Goal: Transaction & Acquisition: Purchase product/service

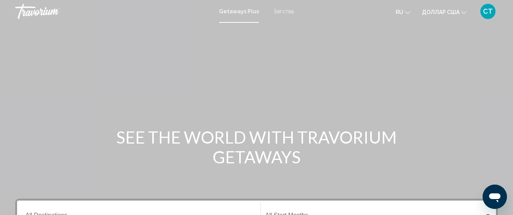
click at [161, 113] on div "Основное содержание" at bounding box center [256, 114] width 513 height 228
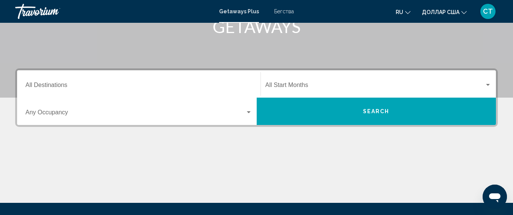
scroll to position [38, 0]
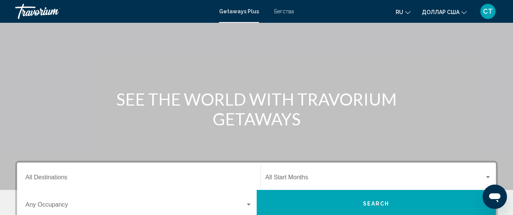
click at [406, 13] on icon "Изменить язык" at bounding box center [407, 12] width 5 height 5
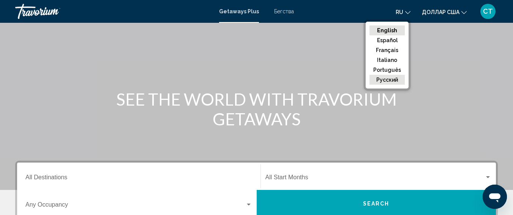
click at [395, 79] on button "русский" at bounding box center [386, 80] width 35 height 10
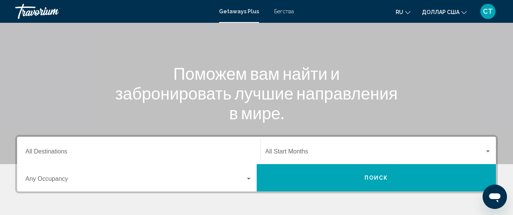
scroll to position [59, 0]
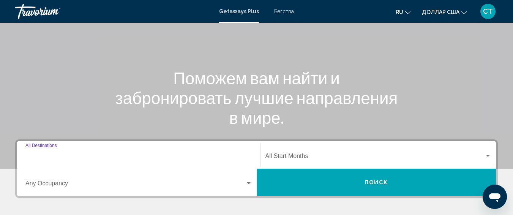
click at [97, 159] on input "Destination All Destinations" at bounding box center [138, 157] width 227 height 7
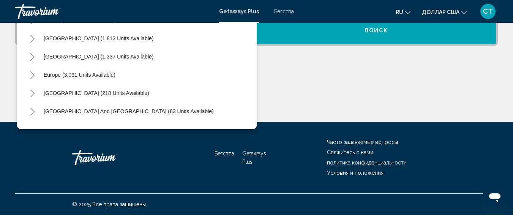
scroll to position [0, 0]
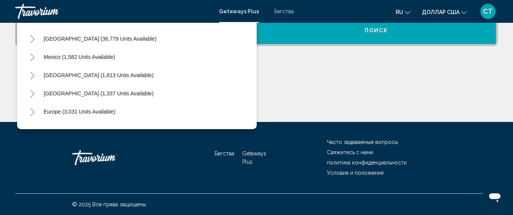
click at [390, 99] on div "Основное содержание" at bounding box center [256, 93] width 482 height 57
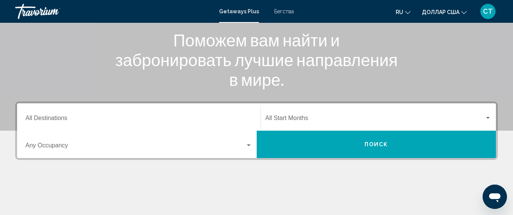
click at [103, 115] on div "Destination All Destinations" at bounding box center [138, 117] width 227 height 24
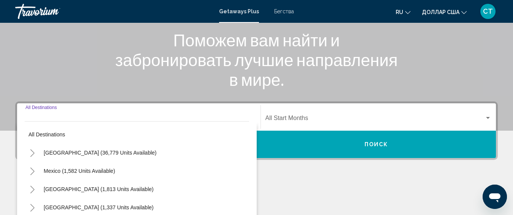
scroll to position [174, 0]
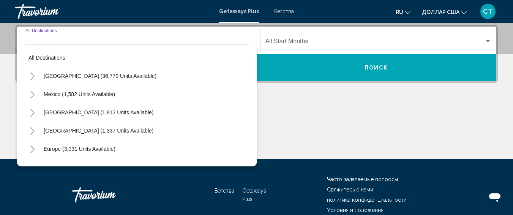
click at [92, 39] on input "Destination All Destinations" at bounding box center [138, 42] width 227 height 7
click at [338, 108] on div "Основное содержание" at bounding box center [256, 130] width 482 height 57
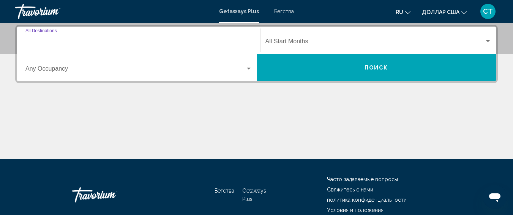
click at [104, 42] on input "Destination All Destinations" at bounding box center [138, 42] width 227 height 7
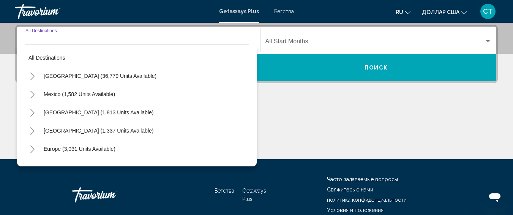
click at [104, 42] on input "Destination All Destinations" at bounding box center [138, 42] width 227 height 7
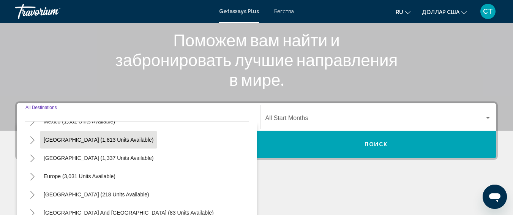
scroll to position [38, 0]
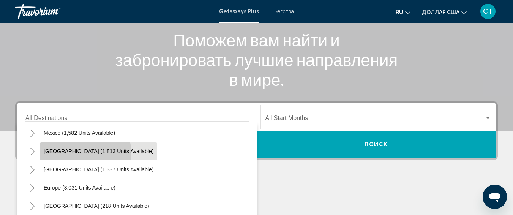
click at [85, 153] on span "Canada (1,813 units available)" at bounding box center [99, 151] width 110 height 6
type input "**********"
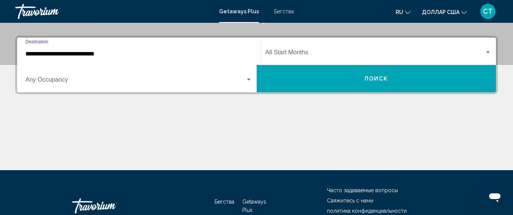
scroll to position [174, 0]
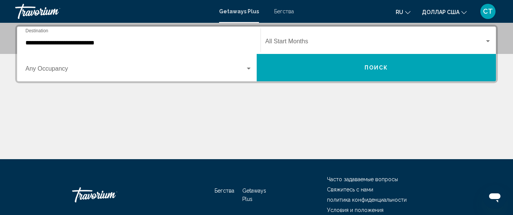
click at [132, 76] on div "Occupancy Any Occupancy" at bounding box center [138, 68] width 227 height 24
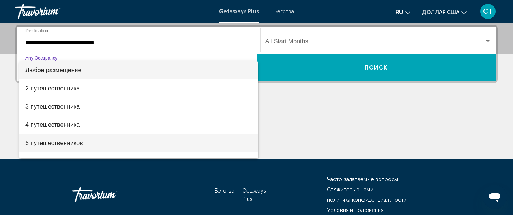
click at [92, 144] on span "5 путешественников" at bounding box center [138, 143] width 227 height 18
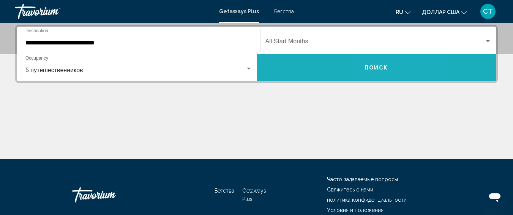
click at [391, 72] on button "Поиск" at bounding box center [376, 67] width 239 height 27
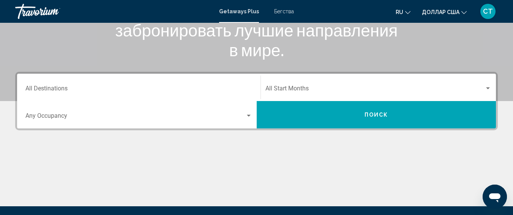
scroll to position [173, 0]
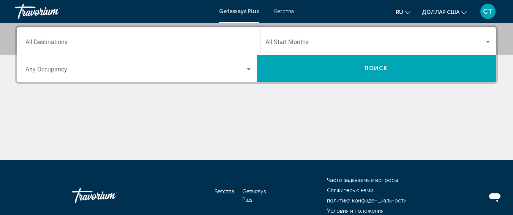
click at [54, 33] on div "Destination All Destinations" at bounding box center [138, 41] width 227 height 24
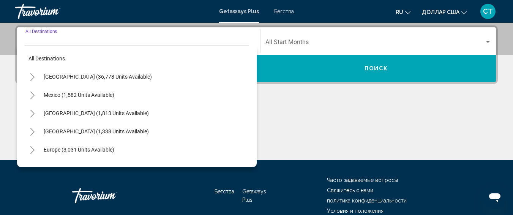
scroll to position [174, 0]
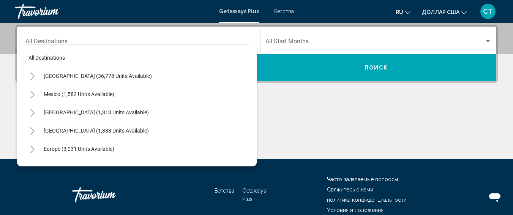
click at [62, 38] on div "Destination All Destinations" at bounding box center [138, 40] width 227 height 24
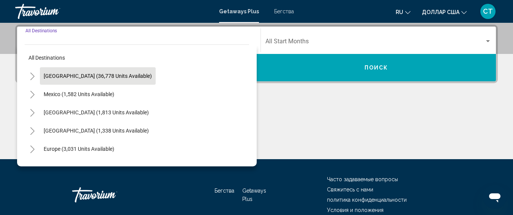
click at [89, 73] on span "United States (36,778 units available)" at bounding box center [98, 76] width 108 height 6
type input "**********"
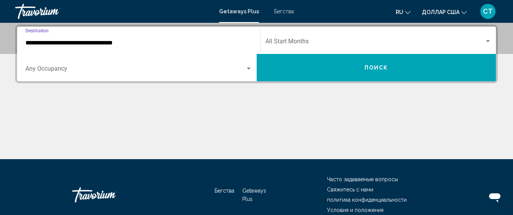
click at [91, 71] on span "Search widget" at bounding box center [135, 70] width 220 height 7
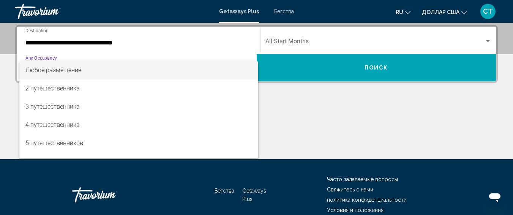
click at [302, 75] on div at bounding box center [256, 107] width 513 height 215
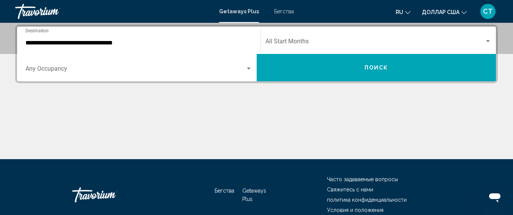
click at [100, 71] on span "Search widget" at bounding box center [135, 70] width 220 height 7
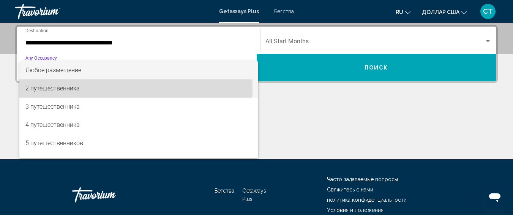
click at [72, 88] on font "2 путешественника" at bounding box center [52, 88] width 54 height 7
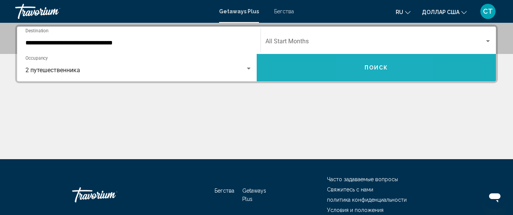
click at [368, 63] on button "Поиск" at bounding box center [376, 67] width 239 height 27
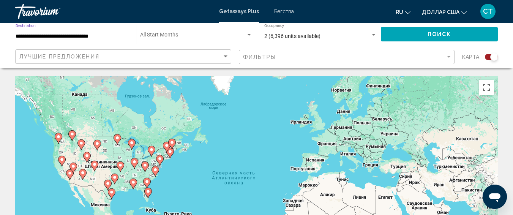
click at [95, 36] on input "**********" at bounding box center [72, 36] width 113 height 6
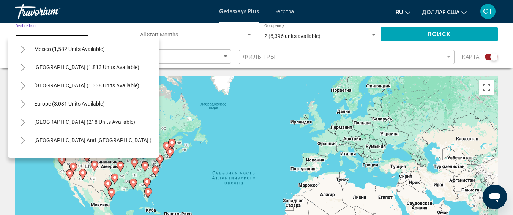
scroll to position [743, 0]
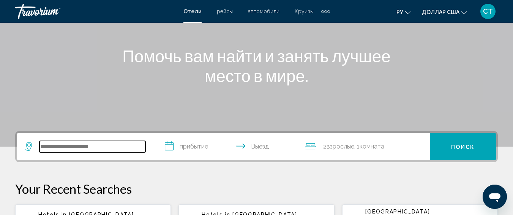
click at [89, 142] on input "Виджет поиска" at bounding box center [92, 146] width 106 height 11
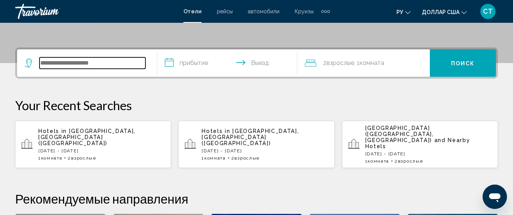
scroll to position [187, 0]
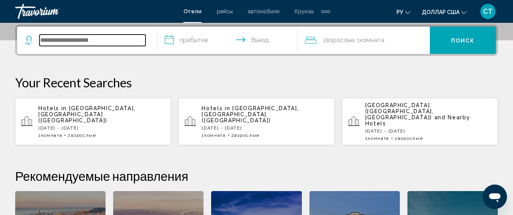
click at [85, 43] on input "Виджет поиска" at bounding box center [92, 40] width 106 height 11
click at [85, 41] on input "Виджет поиска" at bounding box center [92, 40] width 106 height 11
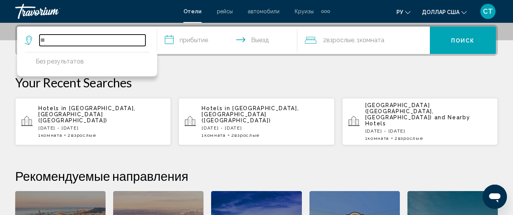
type input "*"
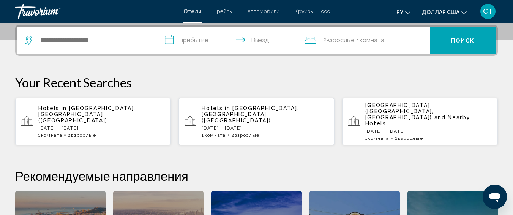
click at [291, 95] on div "Your Recent Searches Hotels in [GEOGRAPHIC_DATA], [GEOGRAPHIC_DATA] ([GEOGRAPHI…" at bounding box center [256, 110] width 482 height 71
click at [58, 41] on input "Виджет поиска" at bounding box center [92, 40] width 106 height 11
type input "*******"
click at [187, 40] on input "**********" at bounding box center [228, 42] width 143 height 30
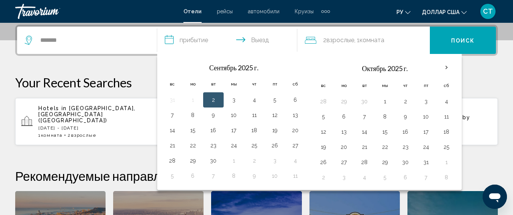
click at [109, 34] on div "*******" at bounding box center [87, 40] width 124 height 27
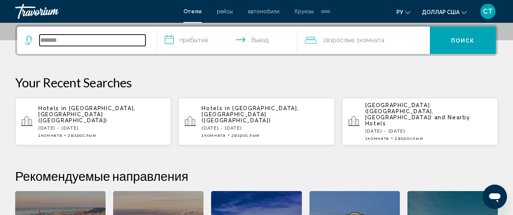
click at [108, 43] on input "*******" at bounding box center [92, 40] width 106 height 11
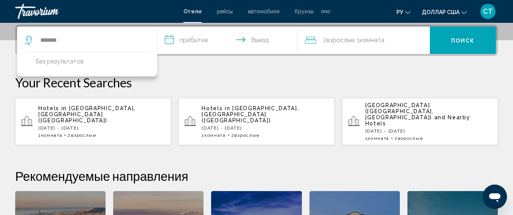
click at [168, 74] on div "**********" at bounding box center [256, 169] width 513 height 288
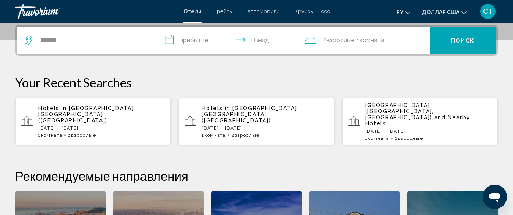
click at [186, 38] on input "**********" at bounding box center [228, 42] width 143 height 30
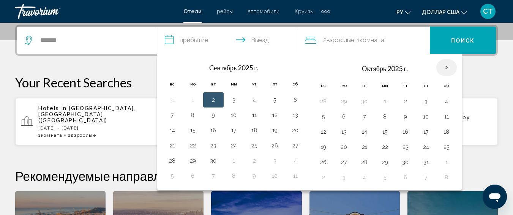
click at [441, 65] on th "В следующем месяце" at bounding box center [446, 67] width 20 height 17
click at [447, 67] on th "В следующем месяце" at bounding box center [446, 67] width 20 height 17
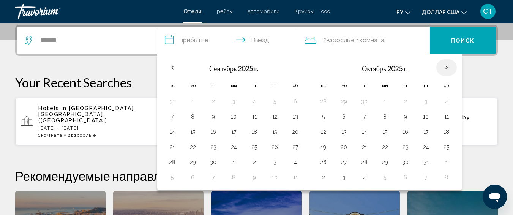
click at [447, 67] on th "В следующем месяце" at bounding box center [446, 67] width 20 height 17
click at [446, 67] on th "В следующем месяце" at bounding box center [446, 67] width 20 height 17
click at [450, 65] on th "В следующем месяце" at bounding box center [446, 67] width 20 height 17
click at [172, 67] on th "Previous month" at bounding box center [172, 67] width 20 height 17
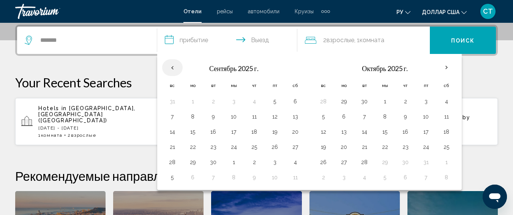
click at [172, 67] on th "Previous month" at bounding box center [172, 67] width 20 height 17
click at [230, 41] on input "**********" at bounding box center [228, 42] width 143 height 30
click at [245, 39] on input "**********" at bounding box center [228, 42] width 143 height 30
click at [262, 40] on input "**********" at bounding box center [228, 42] width 143 height 30
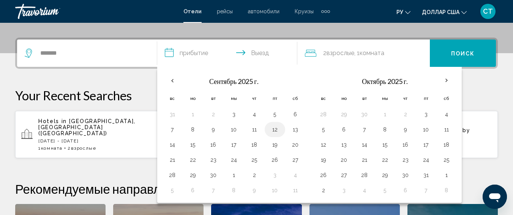
scroll to position [150, 0]
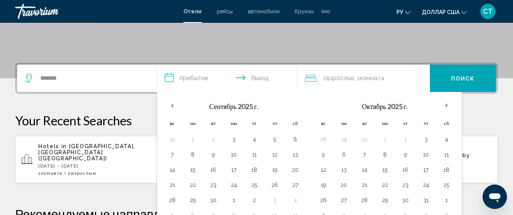
click at [189, 78] on input "**********" at bounding box center [228, 80] width 143 height 30
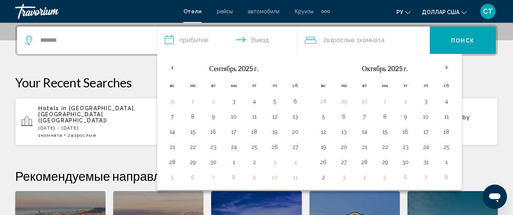
click at [299, 10] on font "Круизы" at bounding box center [303, 11] width 19 height 6
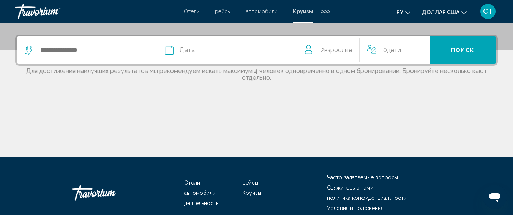
scroll to position [137, 0]
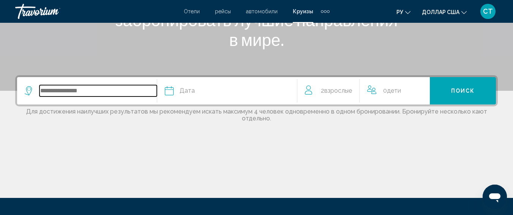
click at [93, 91] on input "Search widget" at bounding box center [97, 90] width 117 height 11
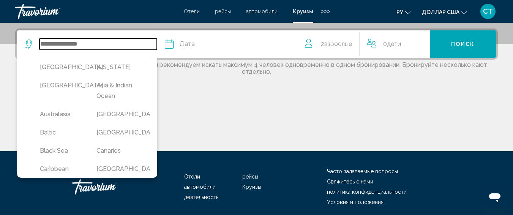
scroll to position [187, 0]
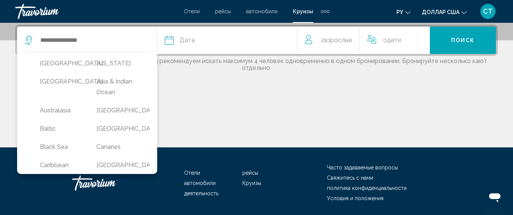
click at [178, 101] on div "Основное содержание" at bounding box center [256, 118] width 482 height 57
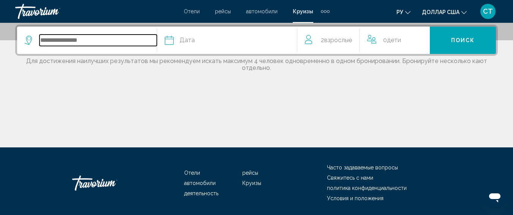
click at [82, 43] on input "Search widget" at bounding box center [97, 40] width 117 height 11
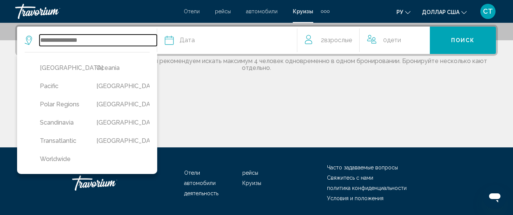
scroll to position [302, 0]
click at [272, 104] on div "Основное содержание" at bounding box center [256, 118] width 482 height 57
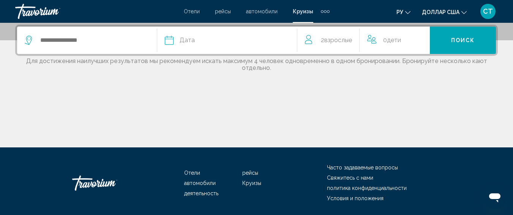
click at [190, 39] on span "Дата" at bounding box center [187, 40] width 15 height 11
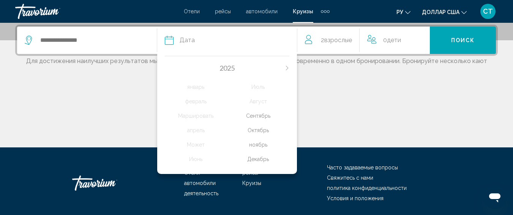
click at [267, 161] on div "Декабрь" at bounding box center [258, 159] width 62 height 14
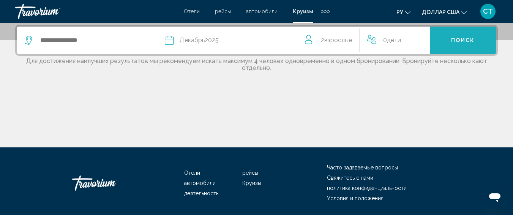
drag, startPoint x: 468, startPoint y: 44, endPoint x: 456, endPoint y: 50, distance: 13.6
click at [468, 44] on button "Поиск" at bounding box center [463, 40] width 66 height 27
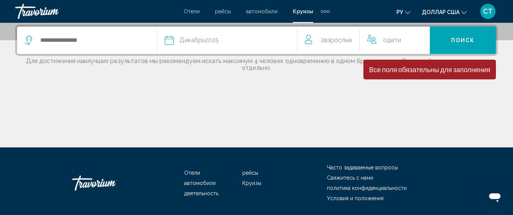
click at [293, 83] on div "Дата [DATE] [DATE] февраль Маршировать апрель Может Июнь Июль Август Сентябрь О…" at bounding box center [256, 86] width 513 height 123
click at [61, 36] on input "Search widget" at bounding box center [97, 40] width 117 height 11
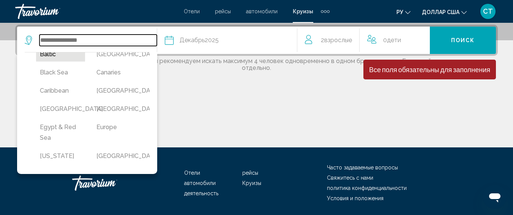
scroll to position [76, 0]
click at [58, 41] on input "Search widget" at bounding box center [97, 40] width 117 height 11
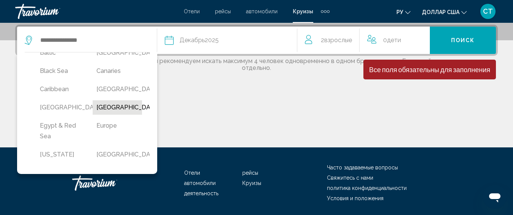
click at [100, 115] on button "[GEOGRAPHIC_DATA]" at bounding box center [117, 107] width 49 height 14
type input "**********"
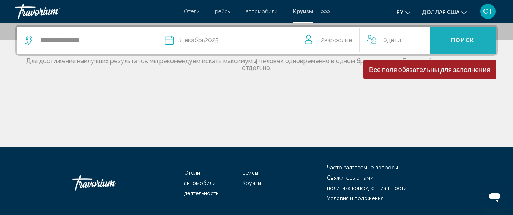
click at [488, 43] on button "Поиск" at bounding box center [463, 40] width 66 height 27
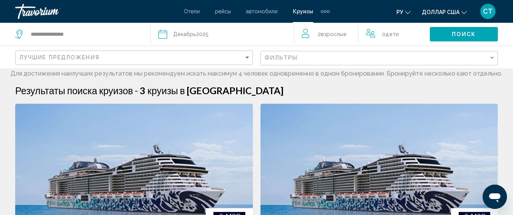
click at [387, 38] on span "0 Ребенок Дети" at bounding box center [390, 34] width 17 height 11
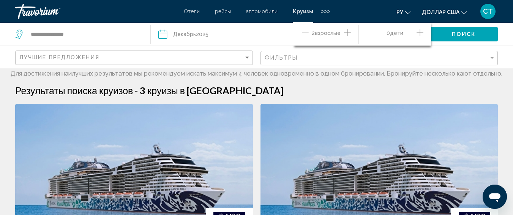
click at [267, 41] on button "Дата [DATE] [DATE] февраль Маршировать апрель Может Июнь Июль Август Сентябрь О…" at bounding box center [225, 34] width 135 height 23
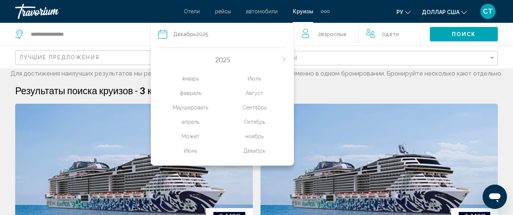
click at [454, 35] on span "Поиск" at bounding box center [464, 34] width 24 height 6
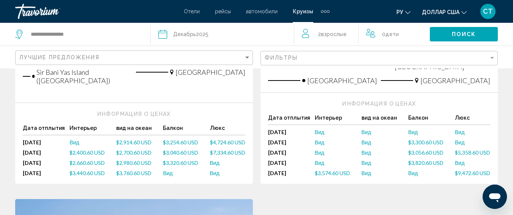
scroll to position [304, 0]
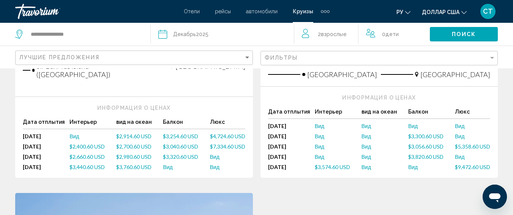
click at [394, 32] on span "Дети" at bounding box center [391, 34] width 13 height 6
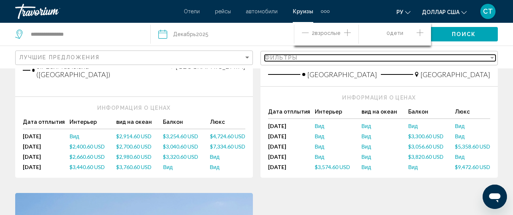
click at [349, 59] on div "Фильтры" at bounding box center [377, 58] width 224 height 6
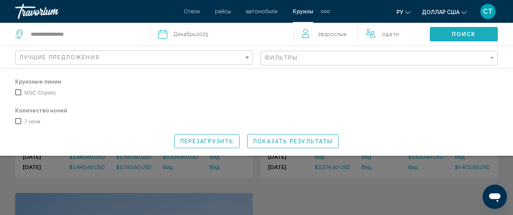
click at [468, 37] on span "Поиск" at bounding box center [464, 34] width 24 height 6
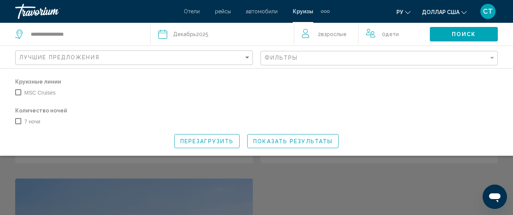
scroll to position [342, 0]
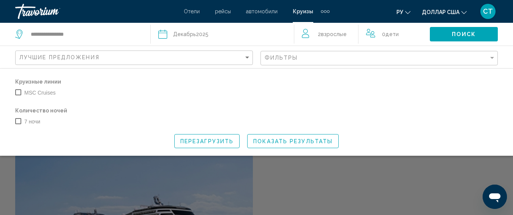
click at [133, 88] on div "MSC Cruises" at bounding box center [72, 92] width 123 height 11
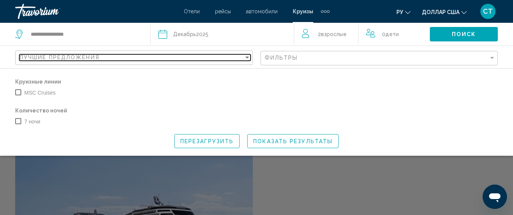
click at [170, 59] on div "Лучшие предложения" at bounding box center [131, 57] width 224 height 6
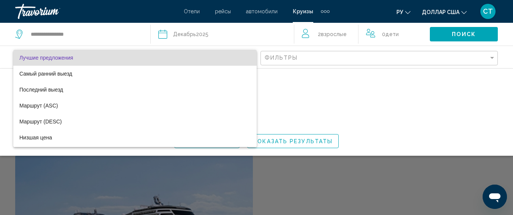
click at [381, 85] on div at bounding box center [256, 107] width 513 height 215
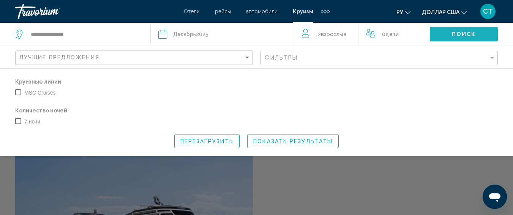
click at [472, 31] on span "Поиск" at bounding box center [464, 34] width 24 height 6
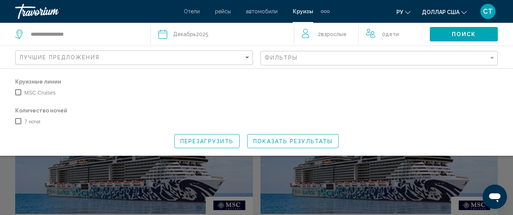
scroll to position [0, 0]
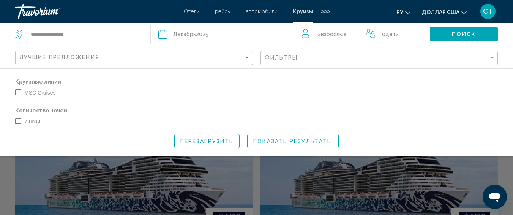
click at [125, 191] on div "Search widget" at bounding box center [256, 162] width 513 height 105
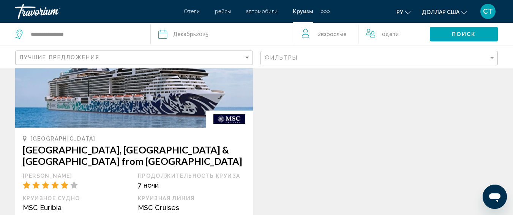
scroll to position [493, 0]
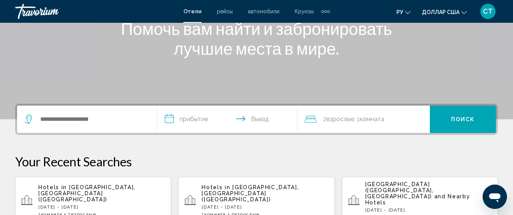
scroll to position [190, 0]
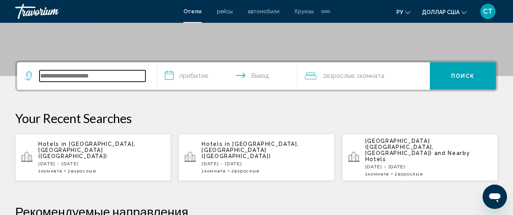
click at [82, 76] on input "Search widget" at bounding box center [92, 75] width 106 height 11
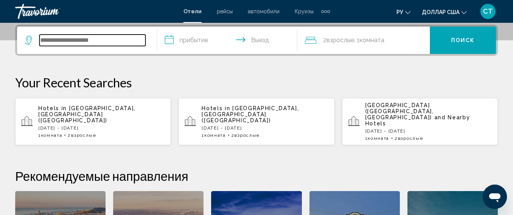
click at [90, 39] on input "Search widget" at bounding box center [92, 40] width 106 height 11
type input "*****"
click at [197, 41] on input "**********" at bounding box center [228, 42] width 143 height 30
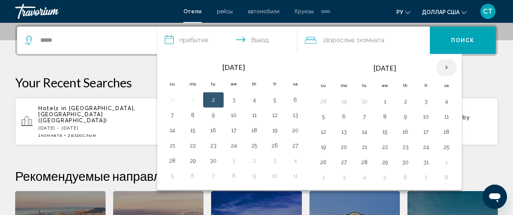
click at [442, 65] on th "Next month" at bounding box center [446, 67] width 20 height 17
click at [425, 145] on button "26" at bounding box center [426, 147] width 12 height 11
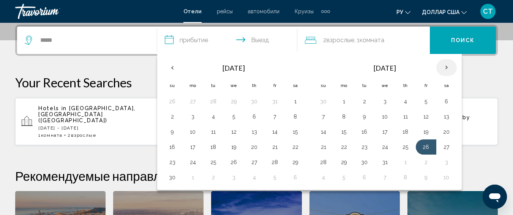
click at [450, 65] on th "Next month" at bounding box center [446, 67] width 20 height 17
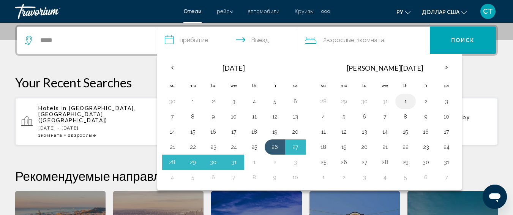
click at [406, 102] on button "1" at bounding box center [405, 101] width 12 height 11
type input "**********"
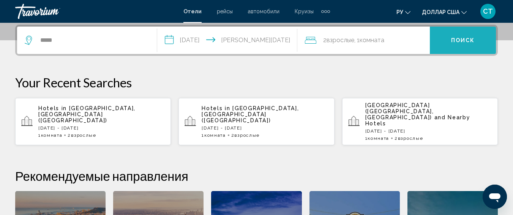
click at [464, 41] on span "Поиск" at bounding box center [463, 41] width 24 height 6
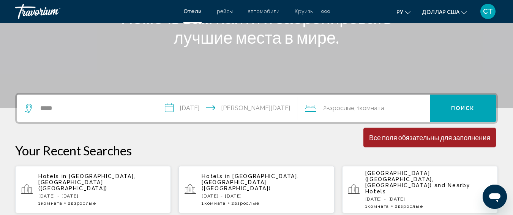
scroll to position [119, 0]
click at [270, 108] on input "**********" at bounding box center [228, 110] width 143 height 30
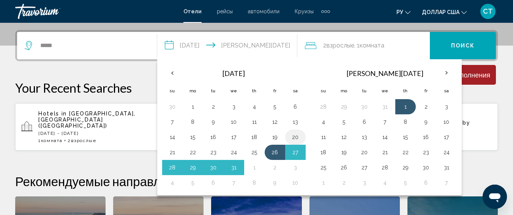
scroll to position [187, 0]
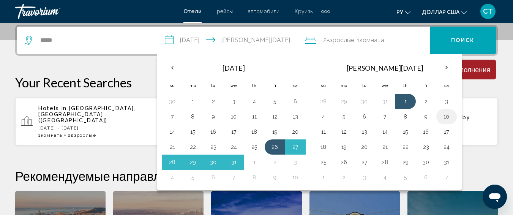
click at [443, 116] on button "10" at bounding box center [446, 116] width 12 height 11
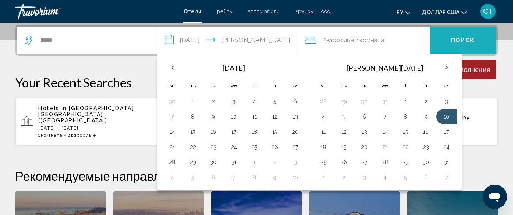
click at [472, 39] on span "Поиск" at bounding box center [463, 41] width 24 height 6
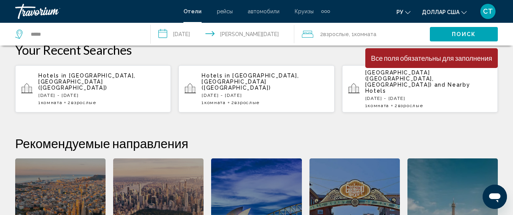
scroll to position [263, 0]
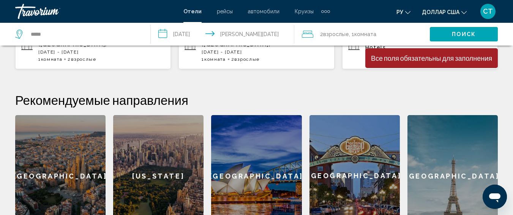
click at [467, 38] on button "Поиск" at bounding box center [464, 34] width 68 height 14
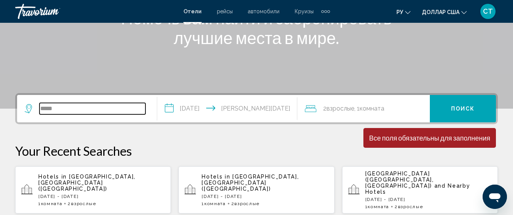
click at [76, 110] on input "*****" at bounding box center [92, 108] width 106 height 11
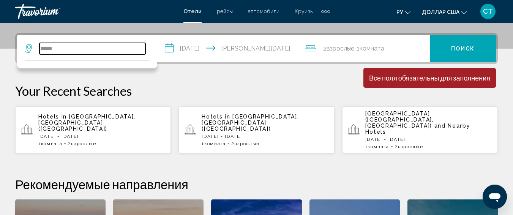
scroll to position [187, 0]
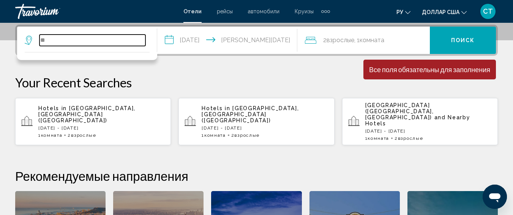
type input "*"
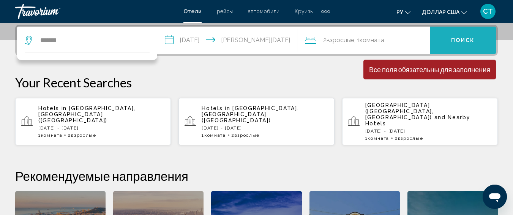
click at [485, 44] on button "Поиск" at bounding box center [463, 40] width 66 height 27
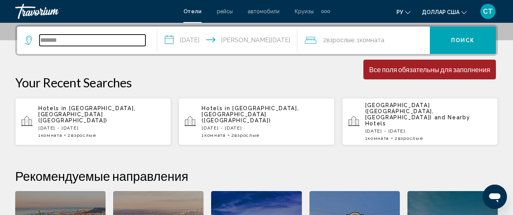
click at [98, 36] on input "*******" at bounding box center [92, 40] width 106 height 11
click at [99, 36] on input "*******" at bounding box center [92, 40] width 106 height 11
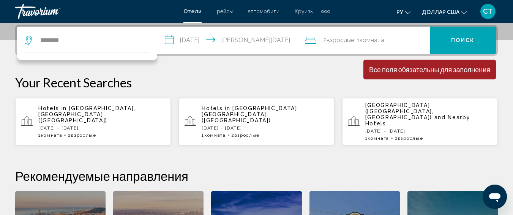
click at [25, 39] on icon "Search widget" at bounding box center [29, 40] width 9 height 9
click at [27, 39] on icon "Search widget" at bounding box center [29, 38] width 4 height 3
click at [109, 40] on input "*******" at bounding box center [92, 40] width 106 height 11
type input "*"
click at [93, 39] on input "Search widget" at bounding box center [92, 40] width 106 height 11
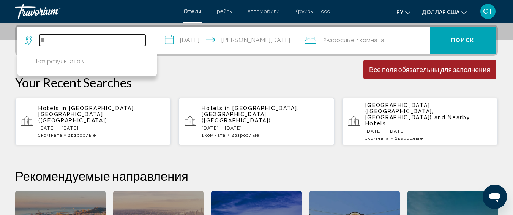
type input "*"
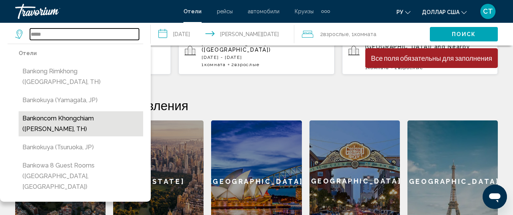
scroll to position [263, 0]
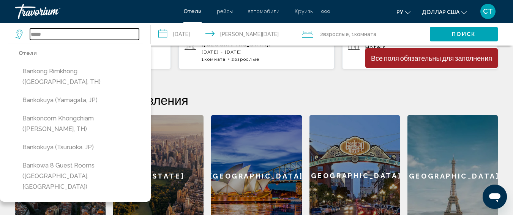
click at [67, 34] on input "*****" at bounding box center [84, 33] width 109 height 11
type input "*"
type input "*******"
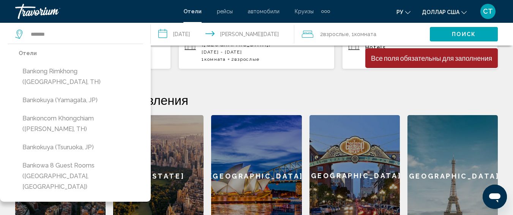
click at [184, 35] on input "**********" at bounding box center [224, 35] width 146 height 25
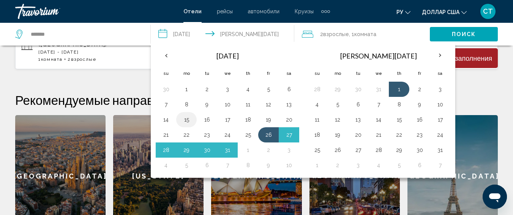
click at [186, 119] on button "15" at bounding box center [186, 119] width 12 height 11
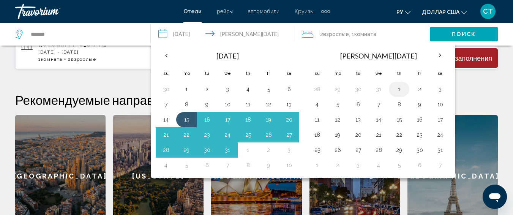
click at [401, 91] on button "1" at bounding box center [399, 89] width 12 height 11
type input "**********"
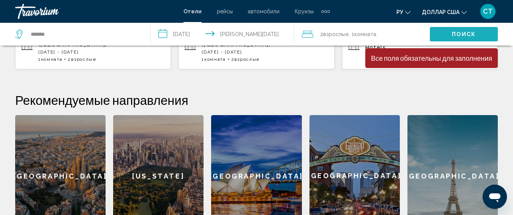
click at [453, 39] on button "Поиск" at bounding box center [464, 34] width 68 height 14
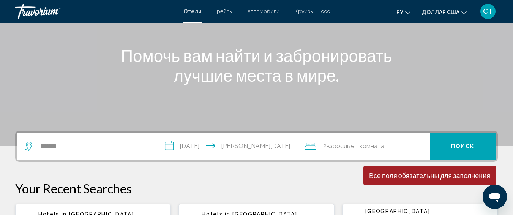
scroll to position [76, 0]
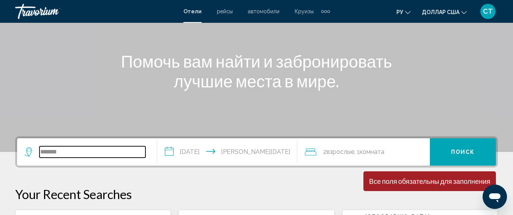
click at [89, 150] on input "*******" at bounding box center [92, 151] width 106 height 11
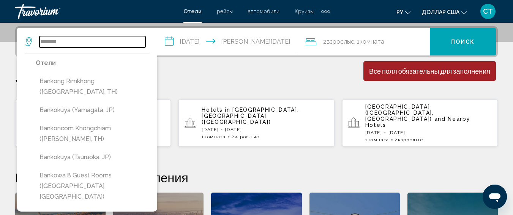
scroll to position [187, 0]
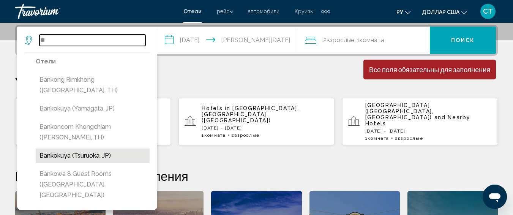
type input "*"
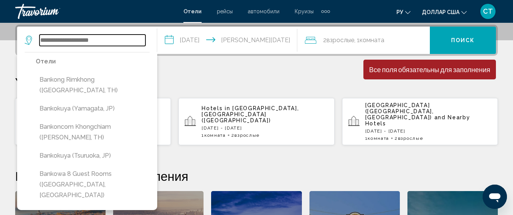
click at [54, 39] on input "Search widget" at bounding box center [92, 40] width 106 height 11
type input "*"
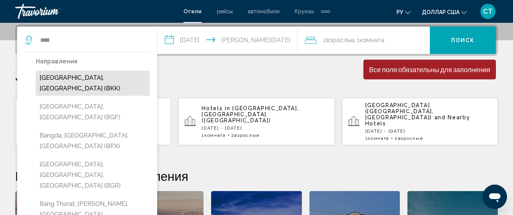
click at [103, 77] on button "[GEOGRAPHIC_DATA], [GEOGRAPHIC_DATA] (BKK)" at bounding box center [93, 83] width 114 height 25
type input "**********"
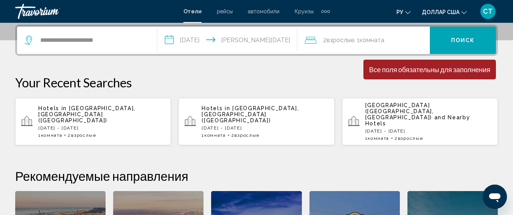
click at [220, 44] on input "**********" at bounding box center [228, 42] width 143 height 30
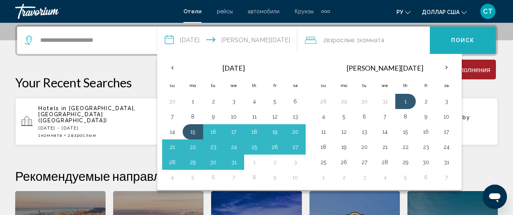
click at [457, 34] on button "Поиск" at bounding box center [463, 40] width 66 height 27
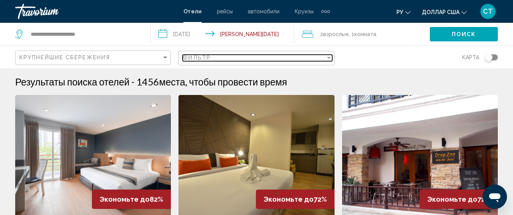
click at [226, 57] on div "Фильтр" at bounding box center [254, 58] width 142 height 6
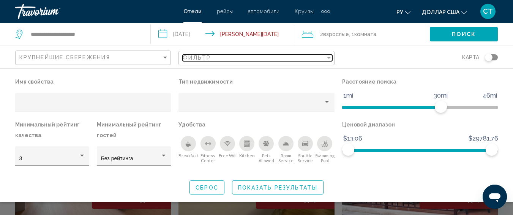
click at [226, 57] on div "Фильтр" at bounding box center [254, 58] width 142 height 6
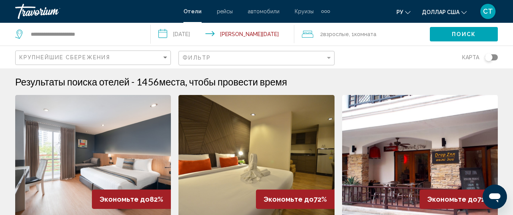
click at [136, 61] on div "Крупнейшие сбережения" at bounding box center [93, 58] width 149 height 14
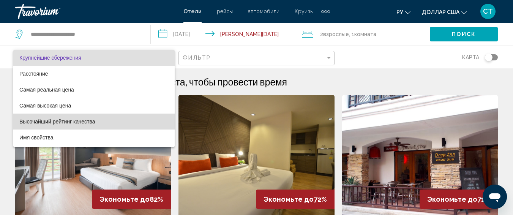
click at [104, 121] on span "Высочайший рейтинг качества" at bounding box center [93, 121] width 149 height 16
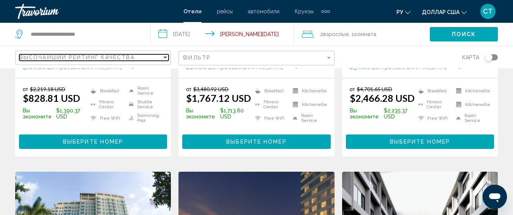
scroll to position [38, 0]
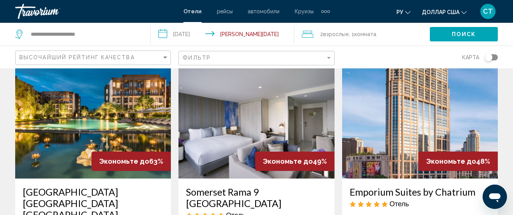
click at [130, 107] on img "Основное содержание" at bounding box center [93, 117] width 156 height 121
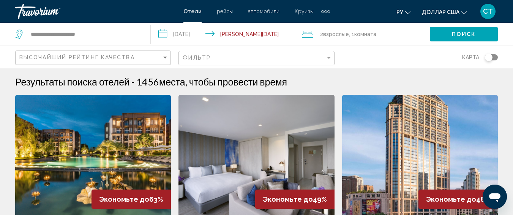
click at [200, 38] on input "**********" at bounding box center [224, 35] width 146 height 25
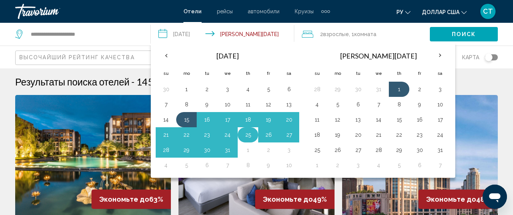
click at [244, 137] on button "25" at bounding box center [248, 134] width 12 height 11
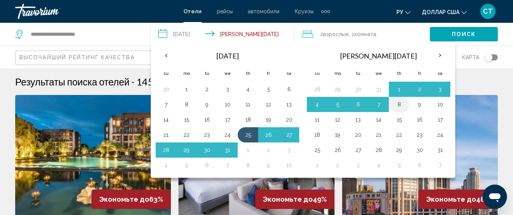
click at [402, 104] on button "8" at bounding box center [399, 104] width 12 height 11
type input "**********"
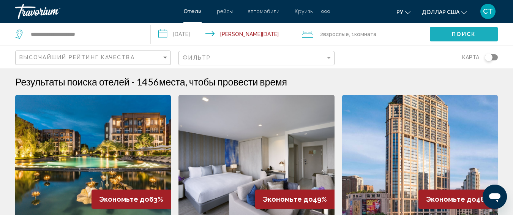
click at [466, 39] on button "Поиск" at bounding box center [464, 34] width 68 height 14
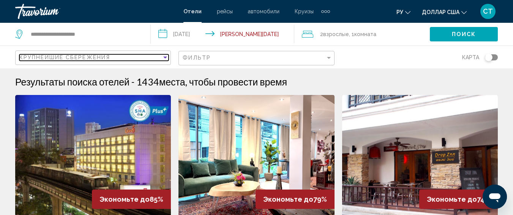
click at [129, 54] on div "Крупнейшие сбережения" at bounding box center [90, 57] width 142 height 6
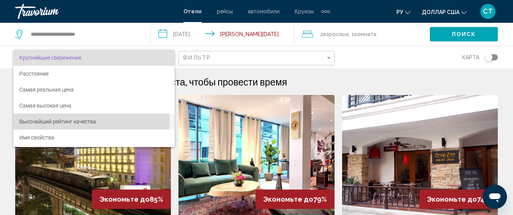
click at [71, 123] on font "Высочайший рейтинг качества" at bounding box center [57, 121] width 77 height 6
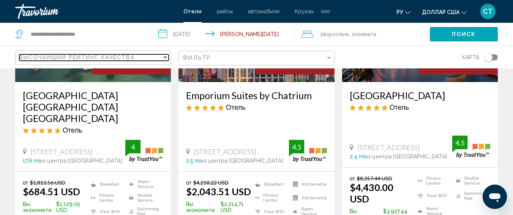
scroll to position [152, 0]
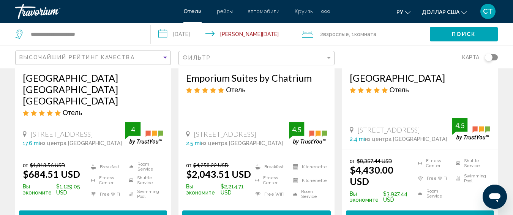
click at [90, 80] on h3 "[GEOGRAPHIC_DATA] [GEOGRAPHIC_DATA] [GEOGRAPHIC_DATA]" at bounding box center [93, 89] width 140 height 34
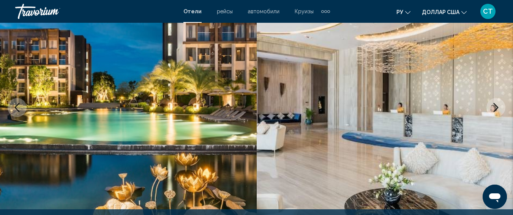
scroll to position [134, 0]
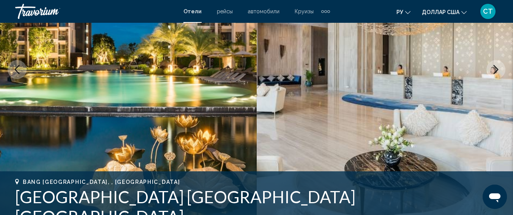
click at [500, 69] on button "Next image" at bounding box center [495, 69] width 19 height 19
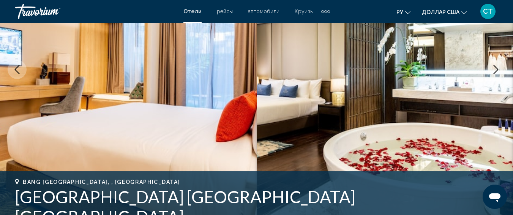
click at [500, 69] on button "Next image" at bounding box center [495, 69] width 19 height 19
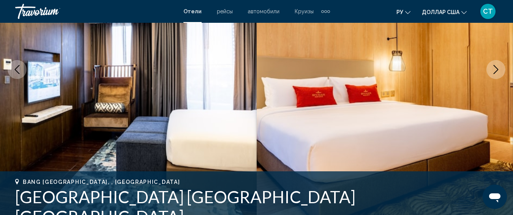
click at [500, 69] on button "Next image" at bounding box center [495, 69] width 19 height 19
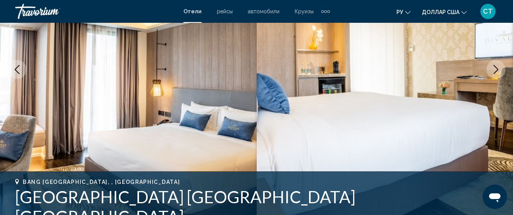
click at [500, 69] on button "Next image" at bounding box center [495, 69] width 19 height 19
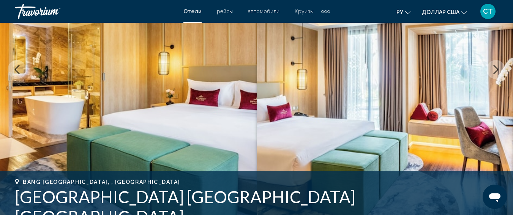
click at [500, 69] on button "Next image" at bounding box center [495, 69] width 19 height 19
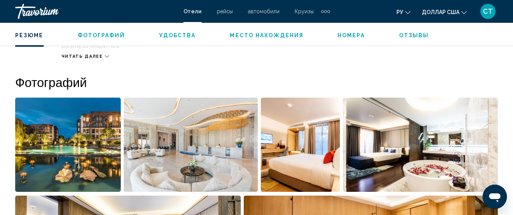
scroll to position [361, 0]
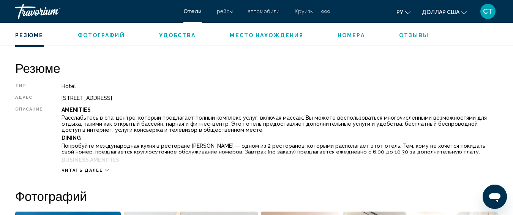
click at [99, 166] on div "Читать далее" at bounding box center [279, 162] width 436 height 21
click at [97, 169] on span "Читать далее" at bounding box center [81, 170] width 41 height 5
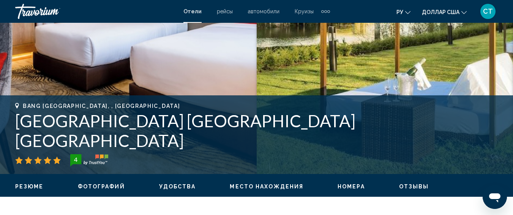
scroll to position [20, 0]
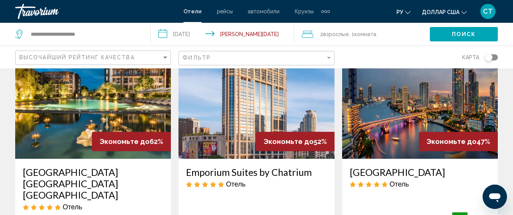
scroll to position [76, 0]
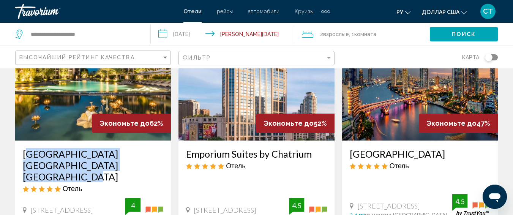
drag, startPoint x: 22, startPoint y: 153, endPoint x: 120, endPoint y: 170, distance: 100.1
click at [120, 170] on div "[GEOGRAPHIC_DATA] [GEOGRAPHIC_DATA] [GEOGRAPHIC_DATA] Отель 88 Moo 3 Sisa Chora…" at bounding box center [93, 184] width 156 height 89
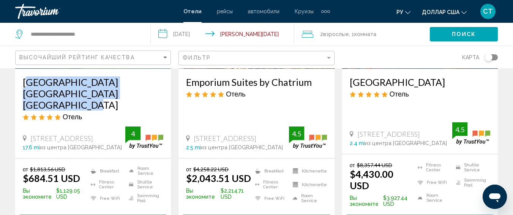
scroll to position [152, 0]
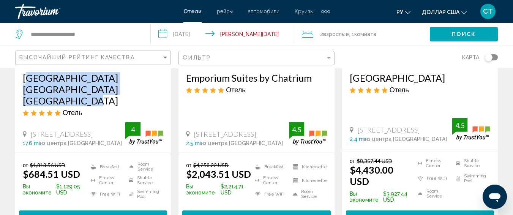
copy h3 "[GEOGRAPHIC_DATA] [GEOGRAPHIC_DATA] [GEOGRAPHIC_DATA]"
click at [66, 93] on h3 "[GEOGRAPHIC_DATA] [GEOGRAPHIC_DATA] [GEOGRAPHIC_DATA]" at bounding box center [93, 89] width 140 height 34
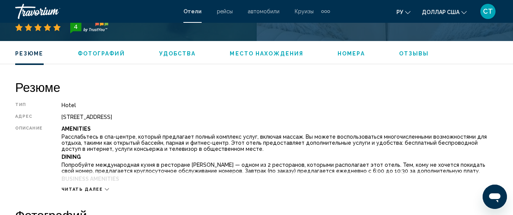
scroll to position [399, 0]
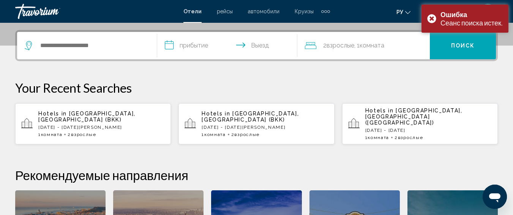
scroll to position [75, 0]
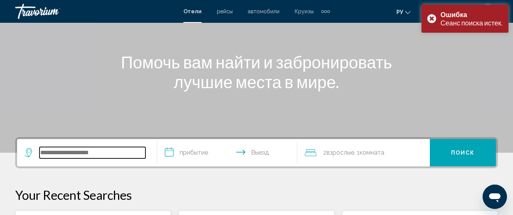
click at [71, 152] on input "Search widget" at bounding box center [92, 152] width 106 height 11
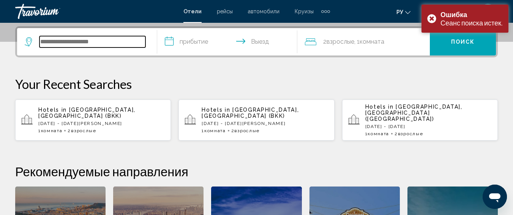
scroll to position [187, 0]
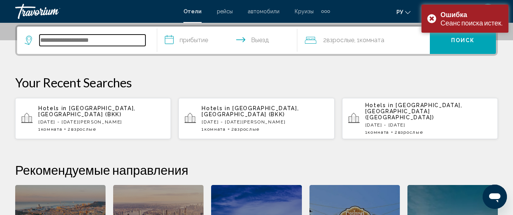
paste input "**********"
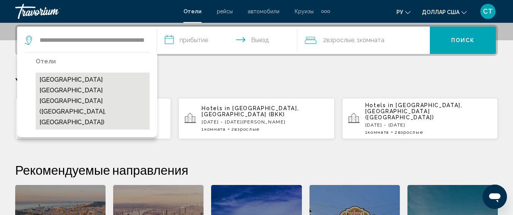
scroll to position [0, 0]
click at [114, 87] on button "[GEOGRAPHIC_DATA] [GEOGRAPHIC_DATA] [GEOGRAPHIC_DATA] ([GEOGRAPHIC_DATA], [GEOG…" at bounding box center [93, 100] width 114 height 57
type input "**********"
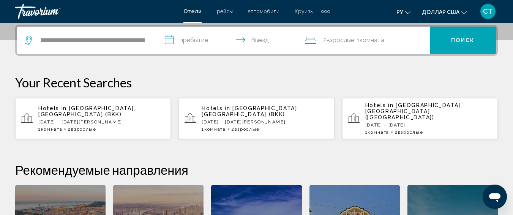
click at [203, 43] on input "**********" at bounding box center [228, 42] width 143 height 30
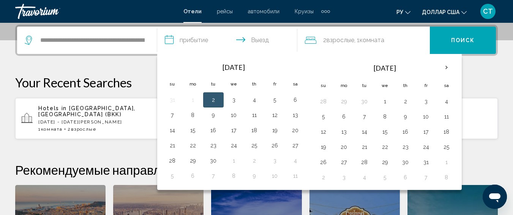
click at [136, 68] on div "**********" at bounding box center [256, 166] width 513 height 282
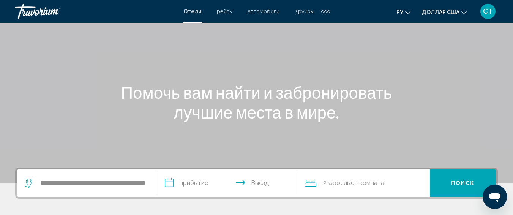
scroll to position [152, 0]
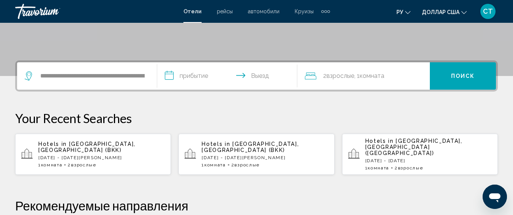
click at [65, 60] on div "**********" at bounding box center [256, 75] width 482 height 31
click at [197, 71] on input "**********" at bounding box center [228, 77] width 143 height 30
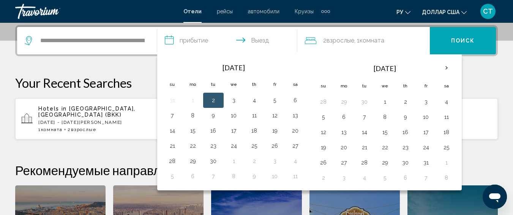
scroll to position [187, 0]
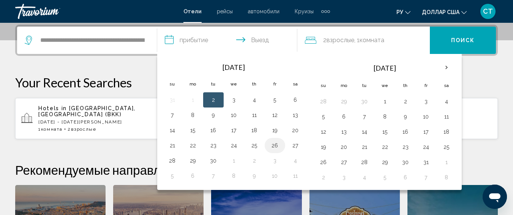
click at [274, 146] on button "26" at bounding box center [275, 145] width 12 height 11
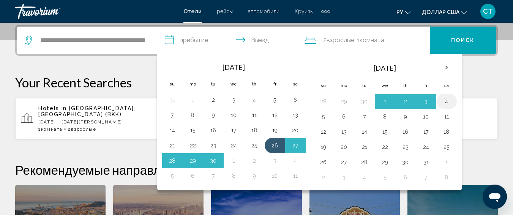
click at [449, 103] on button "4" at bounding box center [446, 101] width 12 height 11
type input "**********"
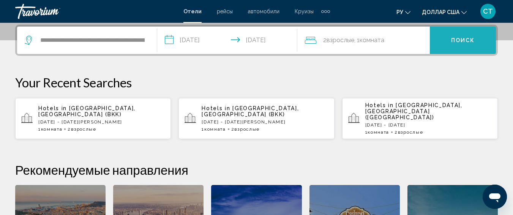
click at [479, 38] on button "Поиск" at bounding box center [463, 40] width 66 height 27
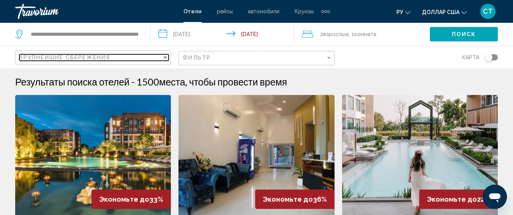
click at [97, 61] on mat-select "Крупнейшие сбережения" at bounding box center [93, 58] width 149 height 6
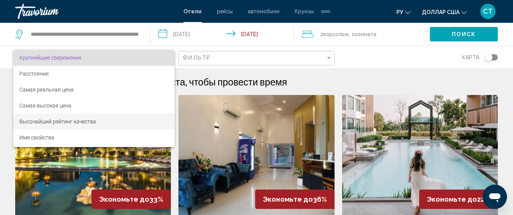
click at [84, 123] on font "Высочайший рейтинг качества" at bounding box center [57, 121] width 77 height 6
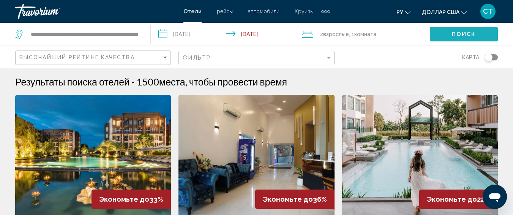
click at [472, 35] on span "Поиск" at bounding box center [464, 34] width 24 height 6
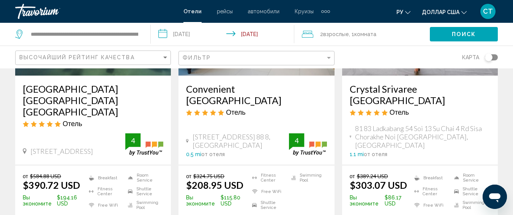
scroll to position [76, 0]
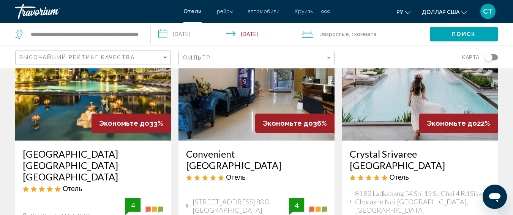
click at [203, 31] on input "**********" at bounding box center [224, 35] width 146 height 25
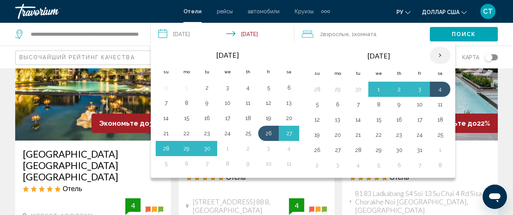
click at [441, 54] on th "Next month" at bounding box center [440, 55] width 20 height 17
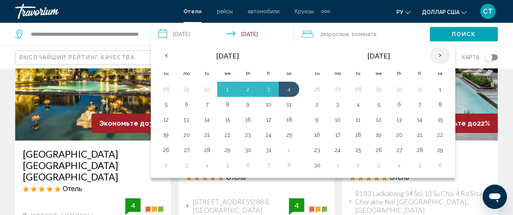
click at [441, 54] on th "Next month" at bounding box center [440, 55] width 20 height 17
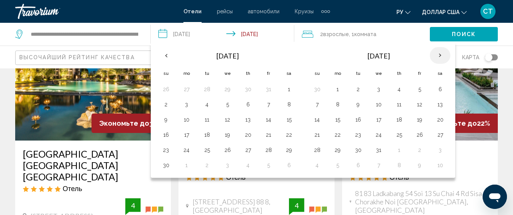
click at [438, 56] on th "Next month" at bounding box center [440, 55] width 20 height 17
click at [248, 135] on button "25" at bounding box center [248, 134] width 12 height 11
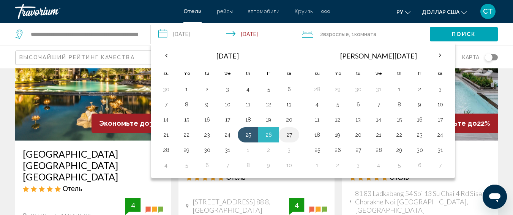
click at [292, 133] on button "27" at bounding box center [289, 134] width 12 height 11
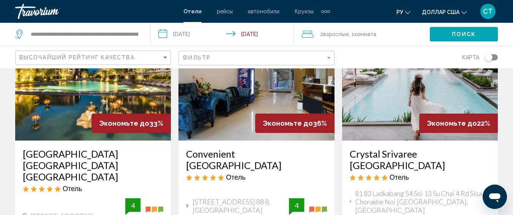
click at [228, 54] on div "Фильтр" at bounding box center [257, 58] width 149 height 14
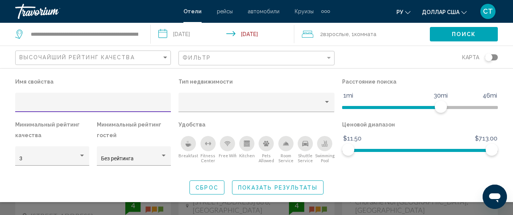
click at [272, 33] on input "**********" at bounding box center [224, 35] width 146 height 25
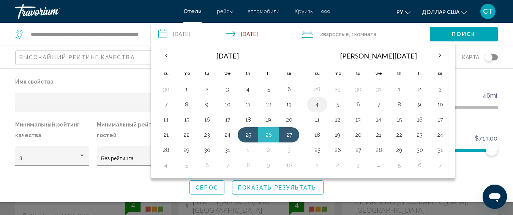
click at [317, 106] on button "4" at bounding box center [317, 104] width 12 height 11
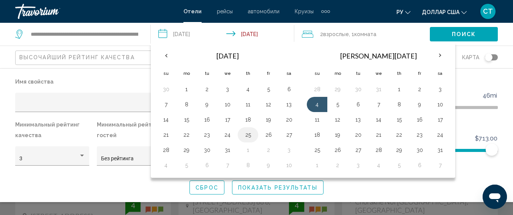
click at [247, 137] on button "25" at bounding box center [248, 134] width 12 height 11
type input "**********"
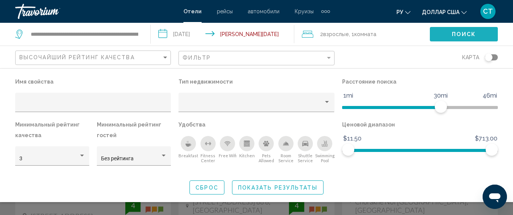
click at [464, 32] on span "Поиск" at bounding box center [464, 34] width 24 height 6
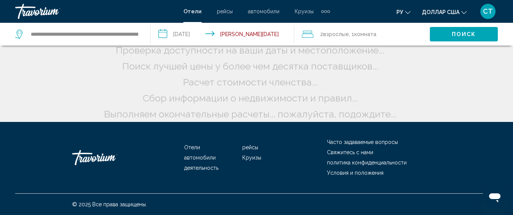
scroll to position [0, 0]
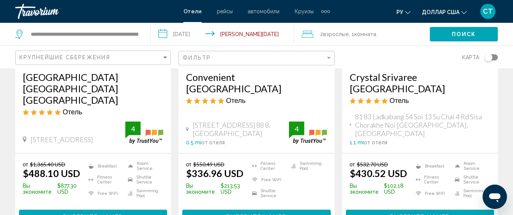
scroll to position [152, 0]
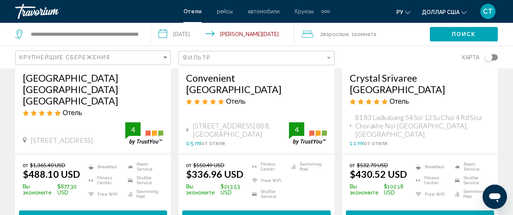
click at [79, 87] on h3 "[GEOGRAPHIC_DATA] [GEOGRAPHIC_DATA] [GEOGRAPHIC_DATA]" at bounding box center [93, 89] width 140 height 34
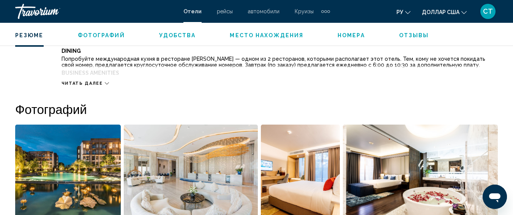
scroll to position [475, 0]
